Goal: Task Accomplishment & Management: Manage account settings

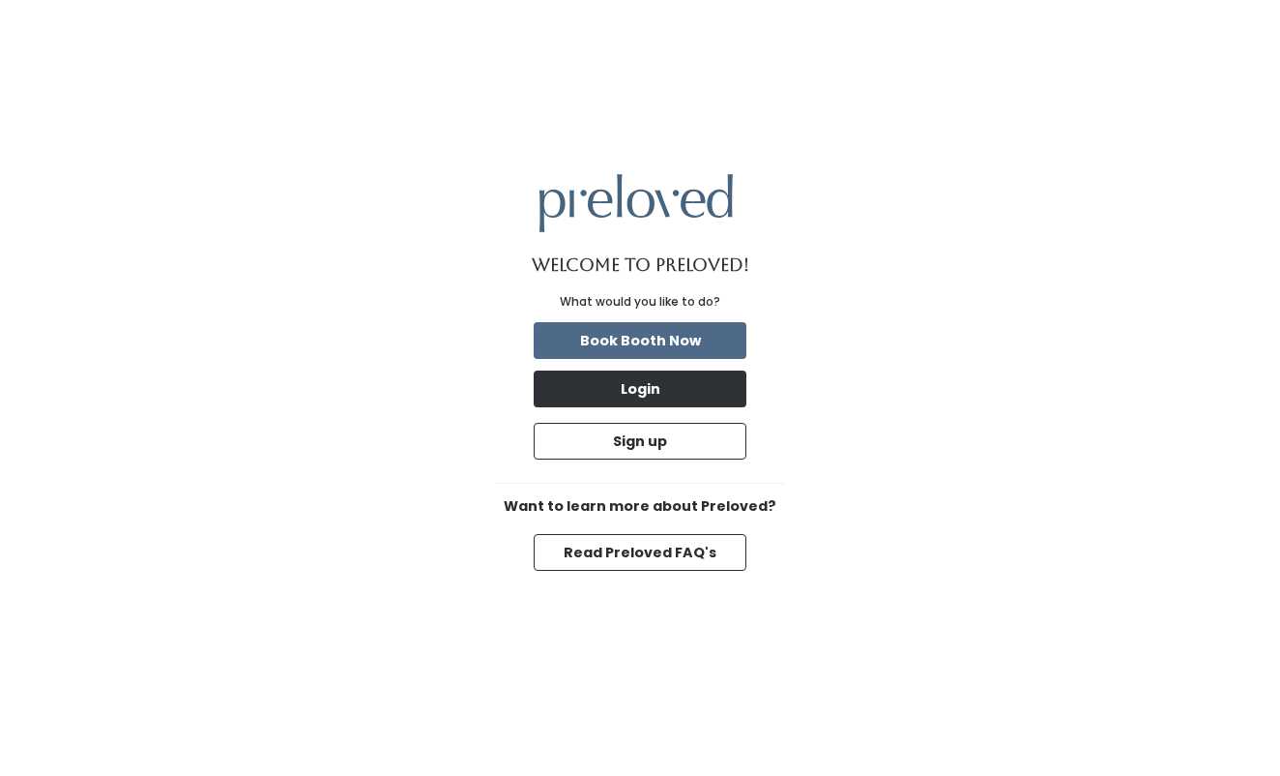
click at [585, 376] on button "Login" at bounding box center [640, 388] width 213 height 37
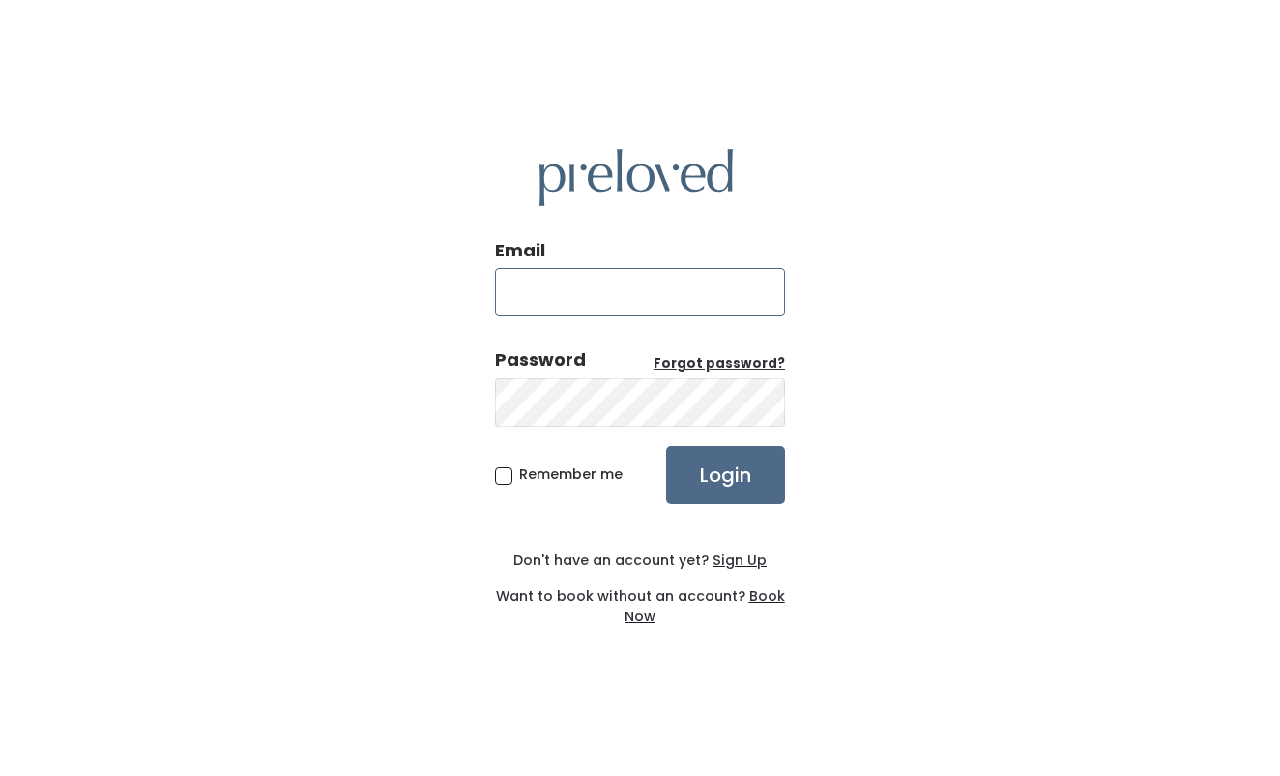
type input "gracienriley4@gmail.com"
click at [699, 464] on input "Login" at bounding box center [725, 475] width 119 height 58
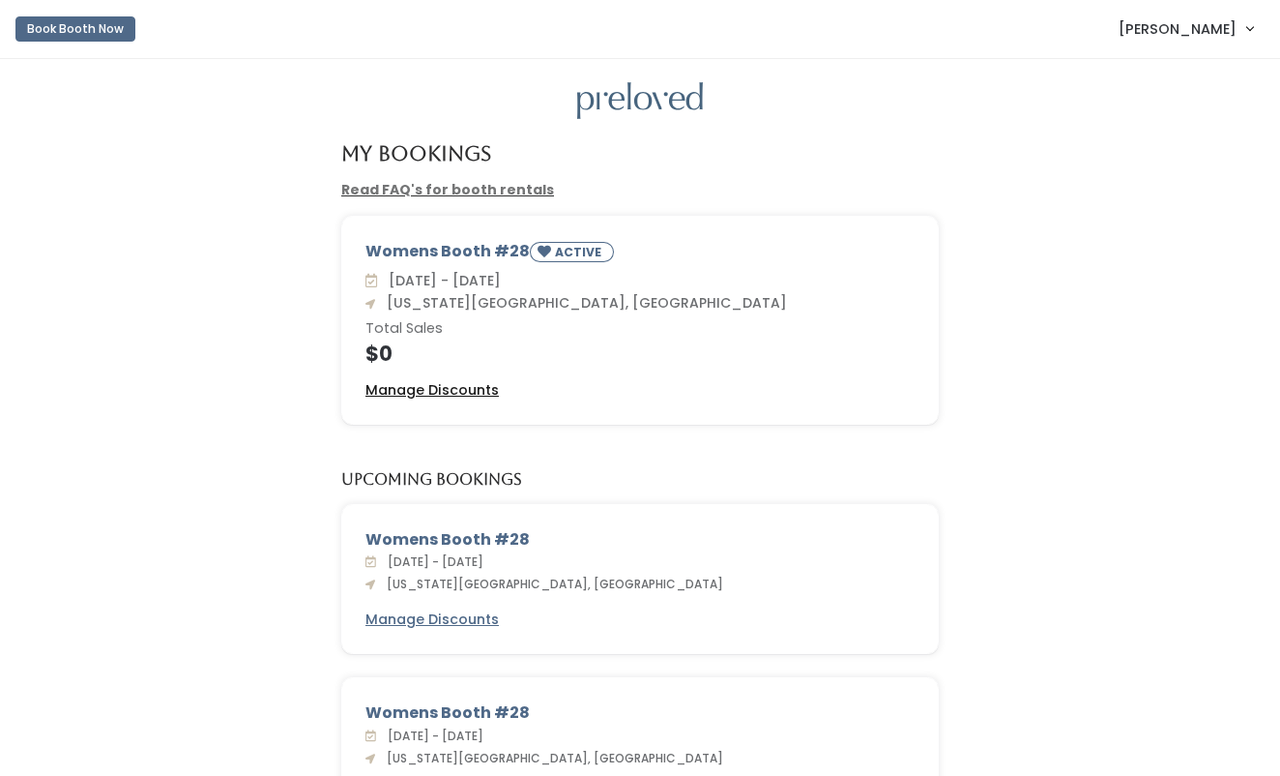
click at [439, 387] on u "Manage Discounts" at bounding box center [432, 389] width 133 height 19
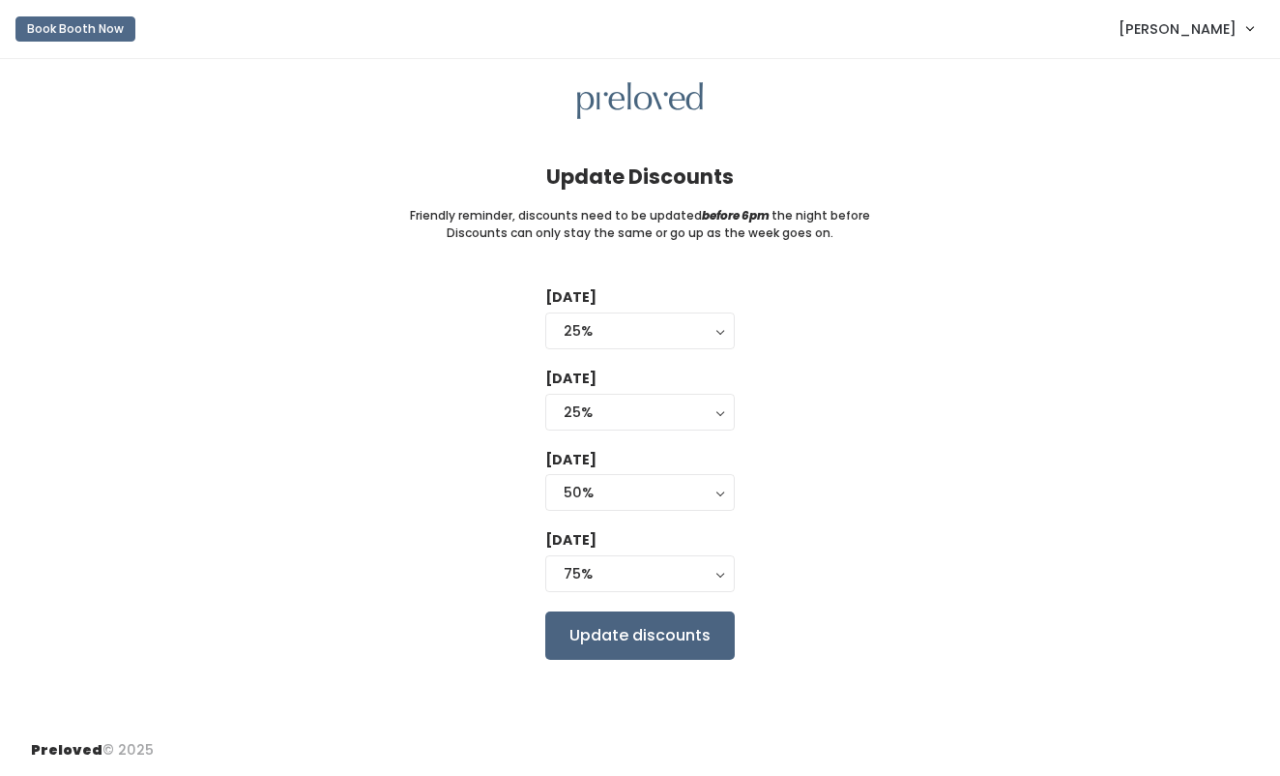
click at [619, 627] on input "Update discounts" at bounding box center [640, 635] width 190 height 48
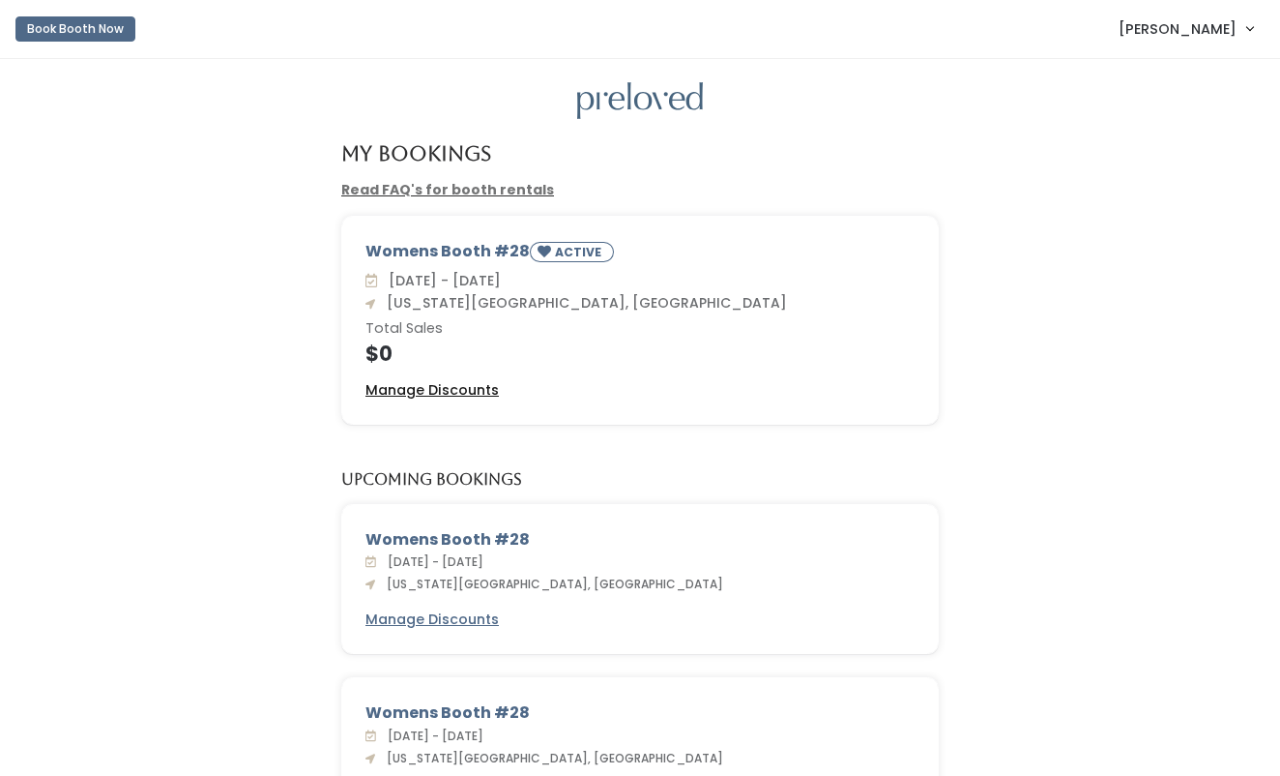
click at [425, 395] on u "Manage Discounts" at bounding box center [432, 389] width 133 height 19
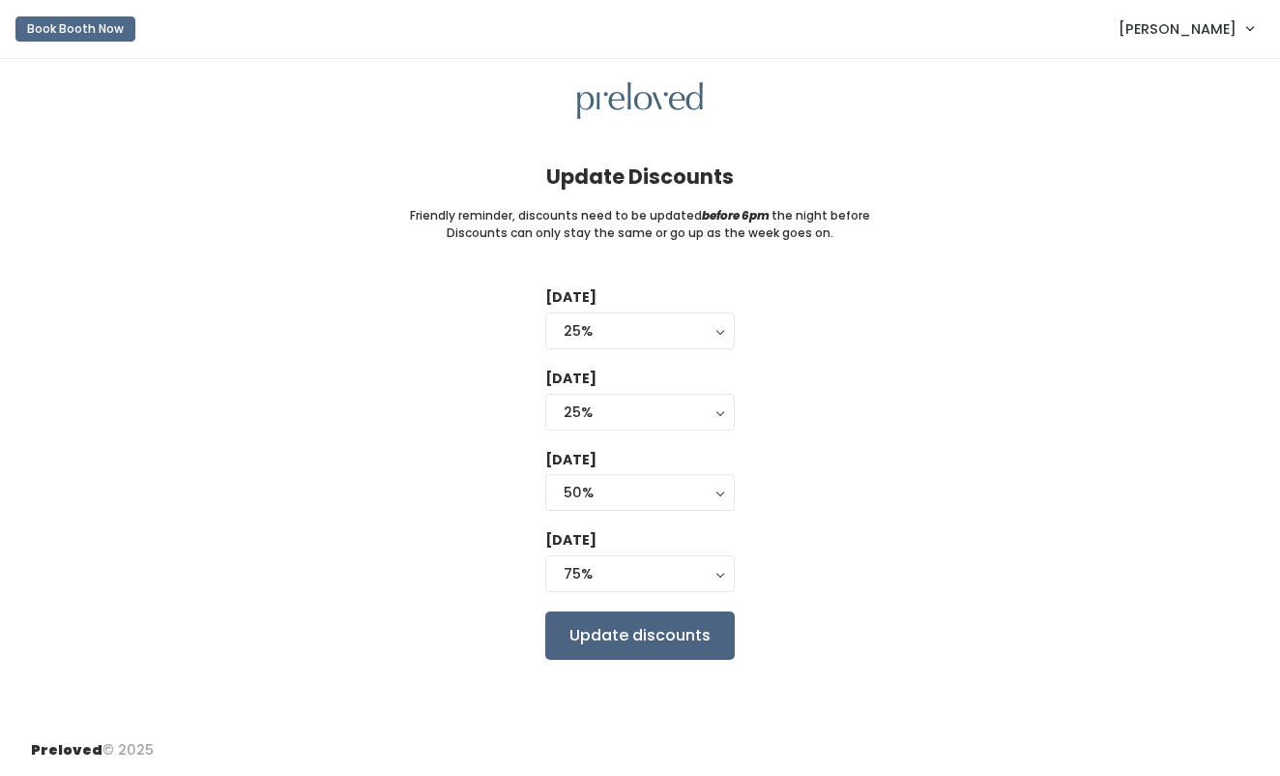
click at [599, 621] on input "Update discounts" at bounding box center [640, 635] width 190 height 48
